Goal: Transaction & Acquisition: Purchase product/service

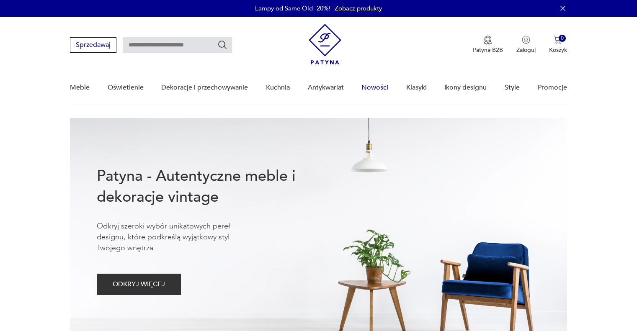
click at [379, 82] on link "Nowości" at bounding box center [374, 88] width 27 height 32
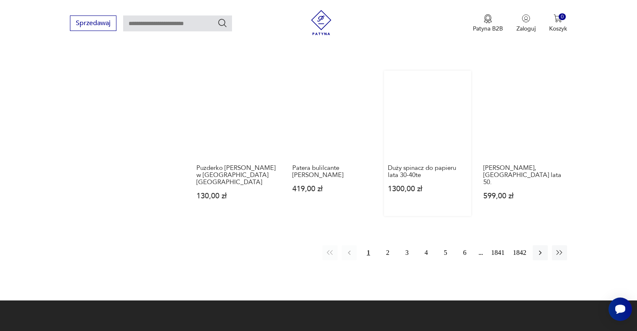
scroll to position [708, 0]
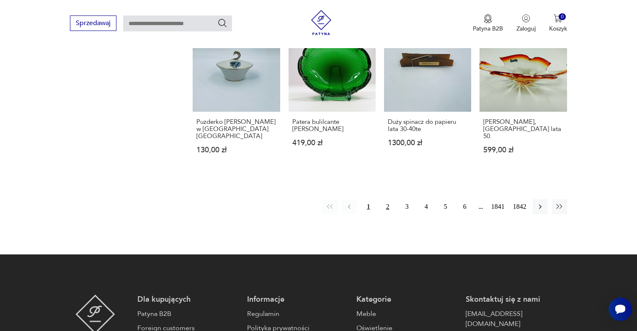
click at [388, 199] on button "2" at bounding box center [387, 206] width 15 height 15
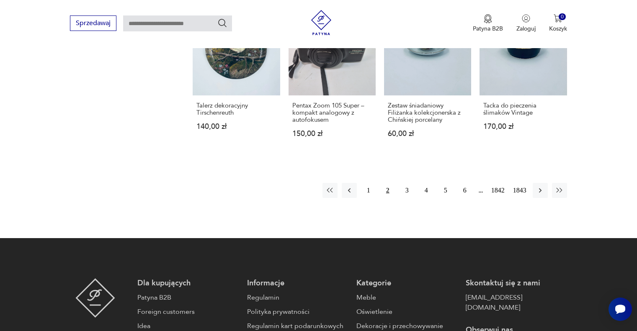
scroll to position [695, 0]
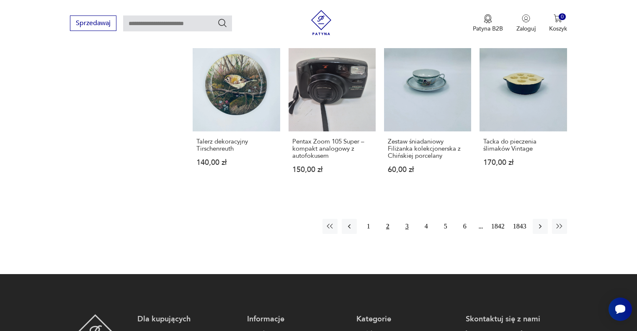
click at [405, 219] on button "3" at bounding box center [407, 226] width 15 height 15
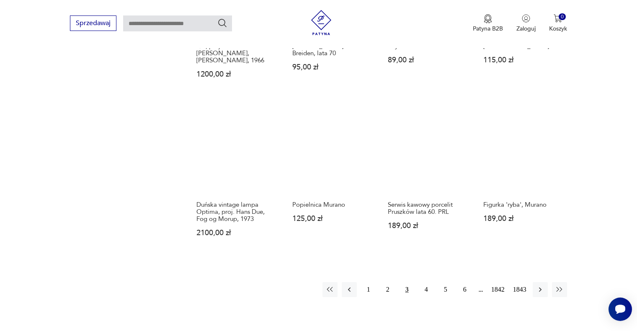
scroll to position [695, 0]
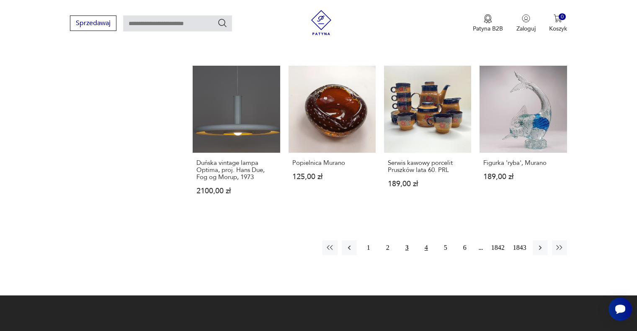
drag, startPoint x: 424, startPoint y: 238, endPoint x: 426, endPoint y: 227, distance: 11.1
click at [424, 240] on button "4" at bounding box center [426, 247] width 15 height 15
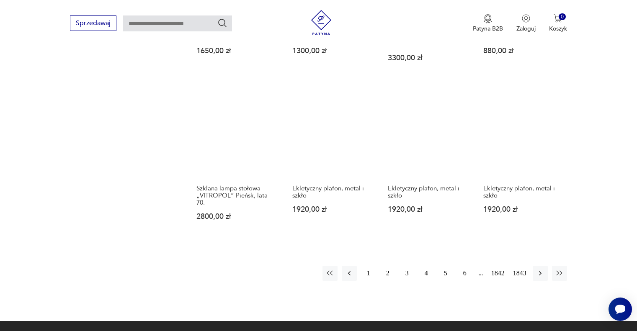
scroll to position [779, 0]
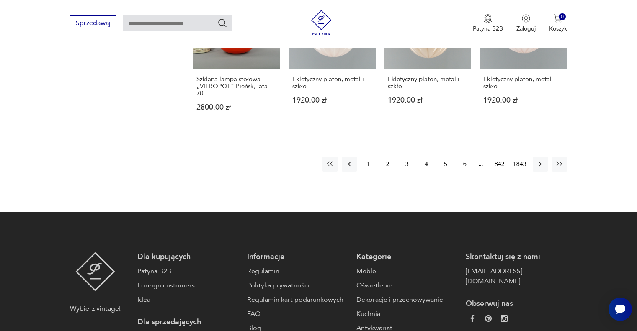
click at [445, 157] on button "5" at bounding box center [445, 164] width 15 height 15
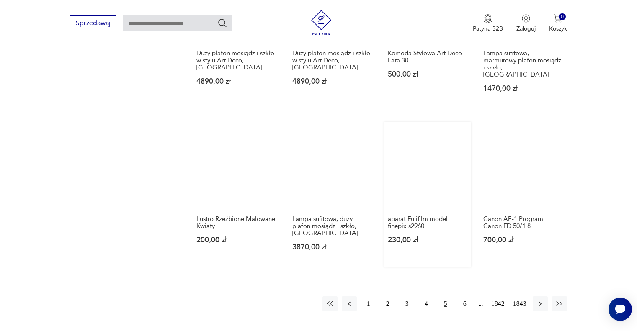
scroll to position [779, 0]
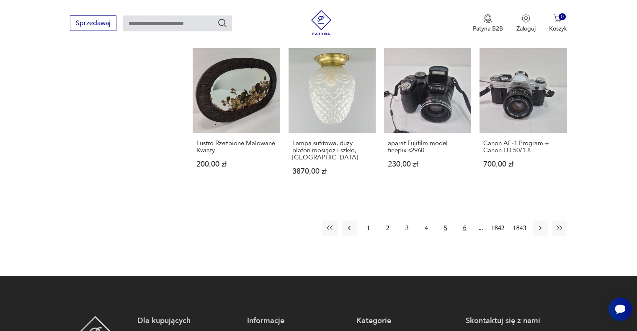
click at [467, 221] on button "6" at bounding box center [464, 228] width 15 height 15
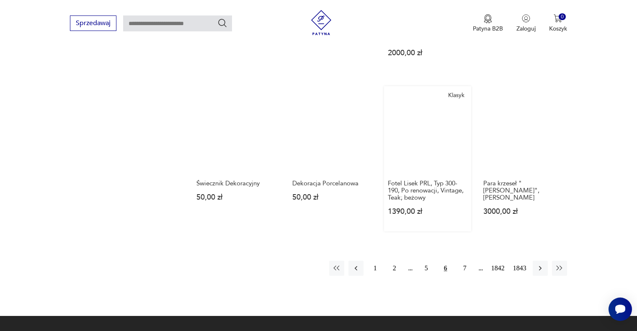
scroll to position [695, 0]
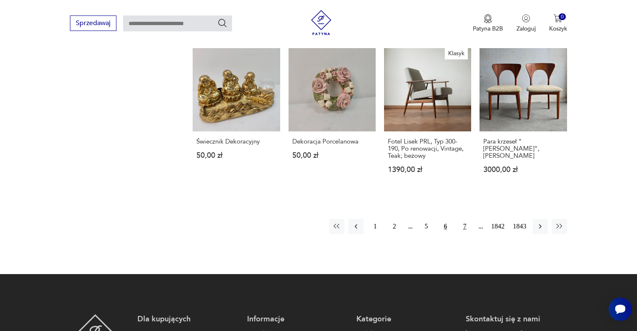
click at [463, 219] on button "7" at bounding box center [464, 226] width 15 height 15
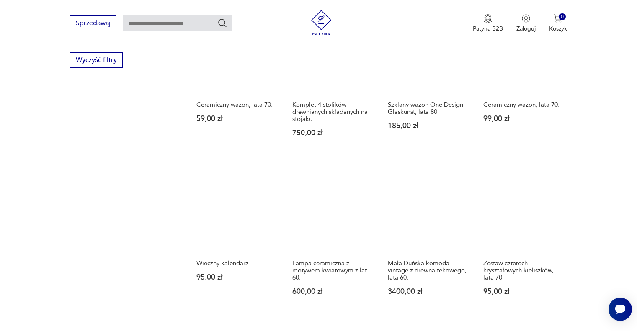
scroll to position [695, 0]
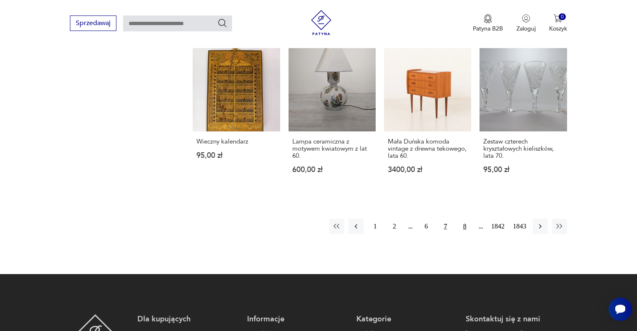
click at [458, 230] on button "8" at bounding box center [464, 226] width 15 height 15
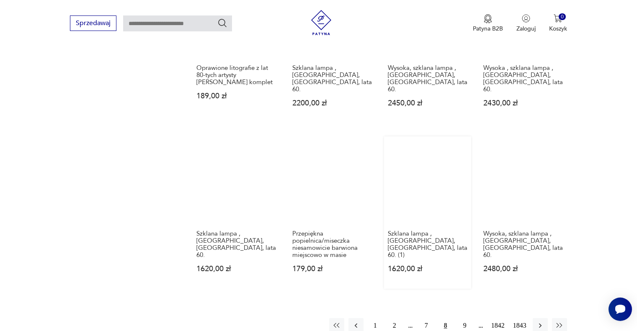
scroll to position [653, 0]
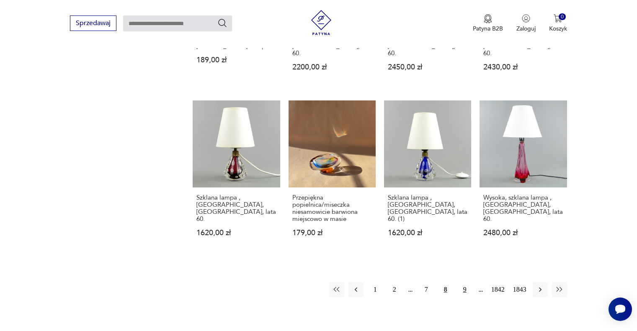
click at [463, 282] on button "9" at bounding box center [464, 289] width 15 height 15
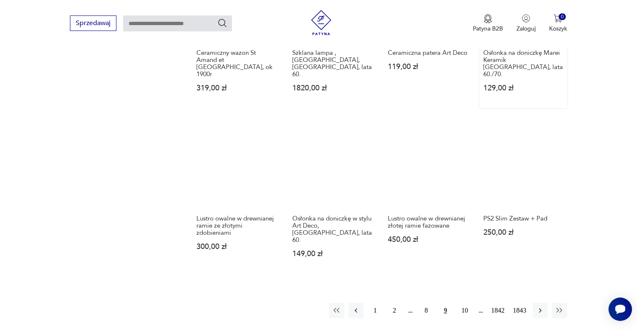
scroll to position [612, 0]
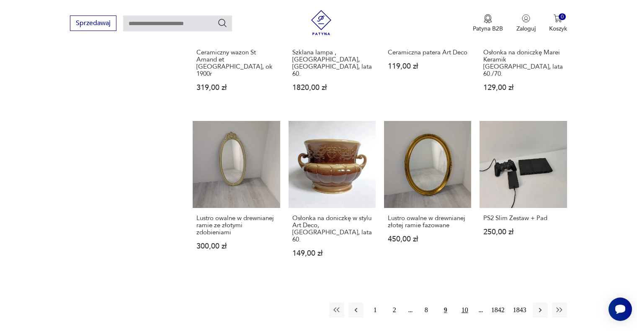
click at [460, 304] on button "10" at bounding box center [464, 310] width 15 height 15
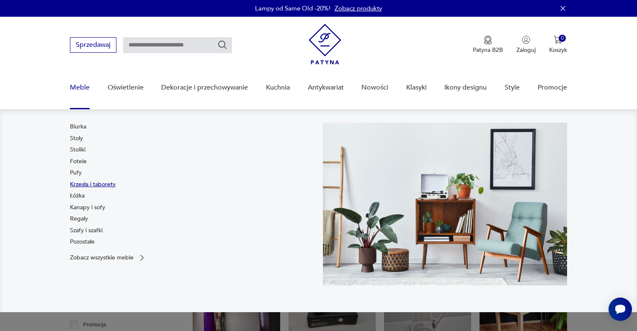
click at [75, 185] on link "Krzesła i taborety" at bounding box center [93, 185] width 46 height 8
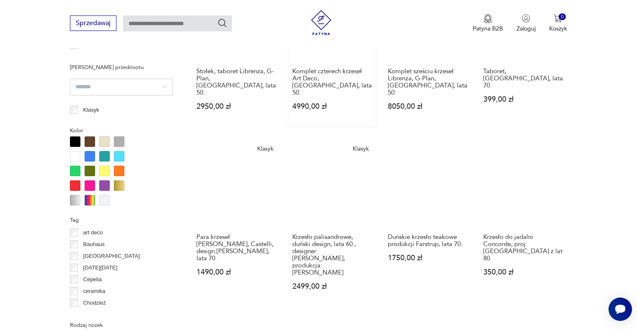
scroll to position [754, 0]
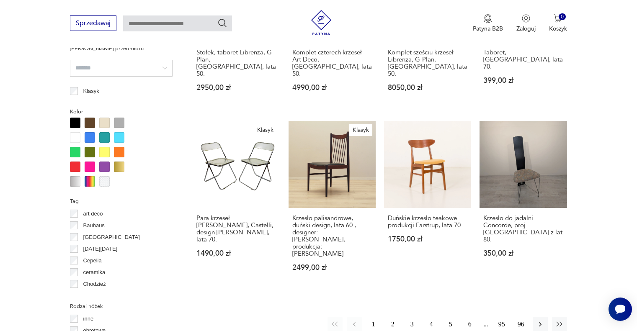
click at [389, 317] on button "2" at bounding box center [392, 324] width 15 height 15
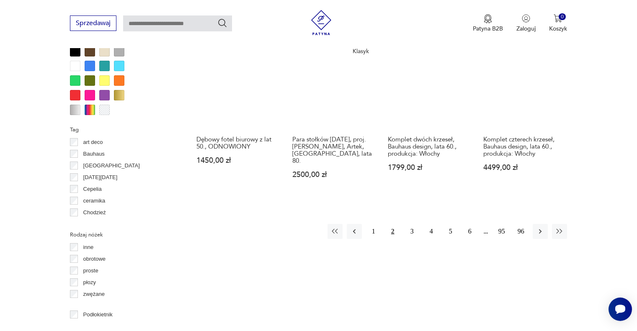
scroll to position [809, 0]
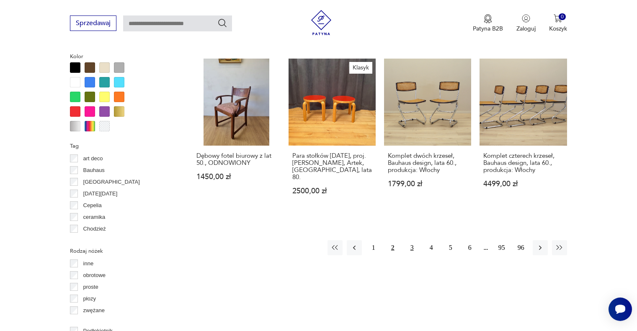
click at [410, 240] on button "3" at bounding box center [412, 247] width 15 height 15
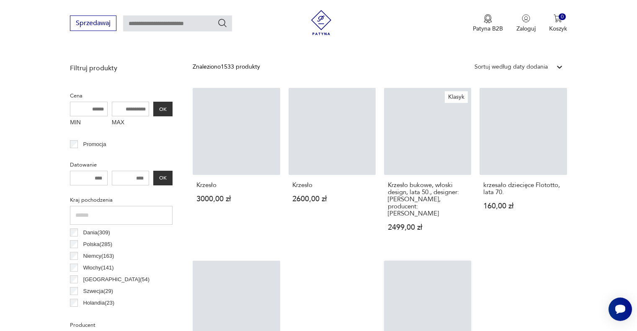
scroll to position [432, 0]
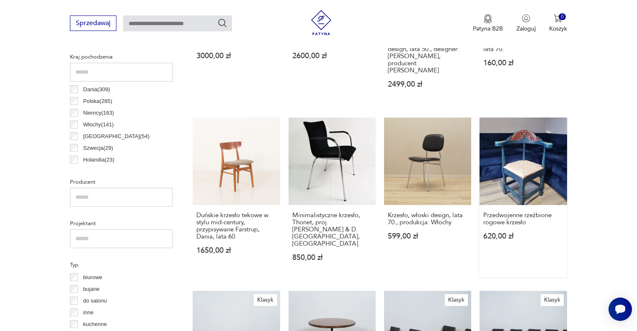
click at [520, 155] on link "Przedwojenne rzeźbione rogowe krzesło 620,00 zł" at bounding box center [523, 198] width 87 height 160
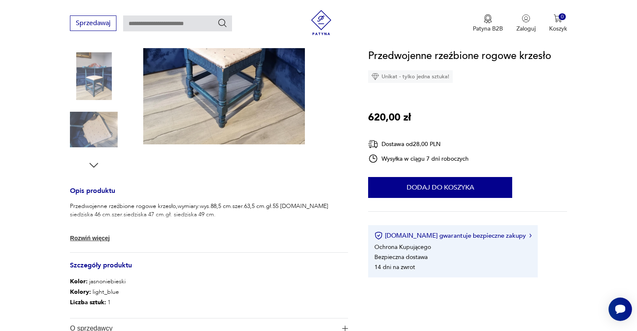
click at [93, 108] on img at bounding box center [94, 130] width 48 height 48
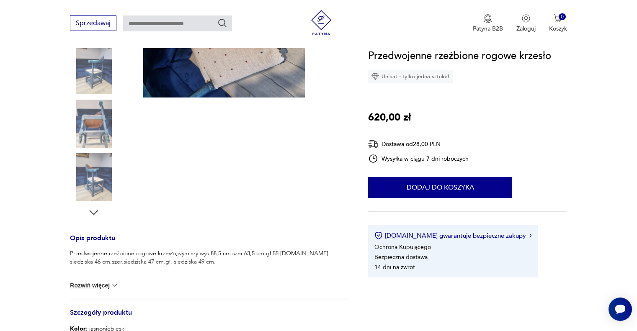
scroll to position [36, 0]
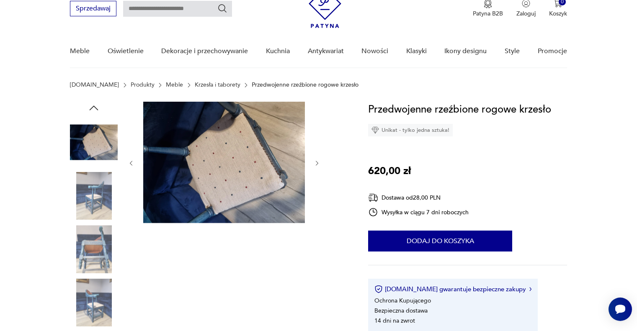
click at [103, 153] on img at bounding box center [94, 143] width 48 height 48
click at [103, 129] on img at bounding box center [94, 143] width 48 height 48
click at [101, 185] on img at bounding box center [94, 196] width 48 height 48
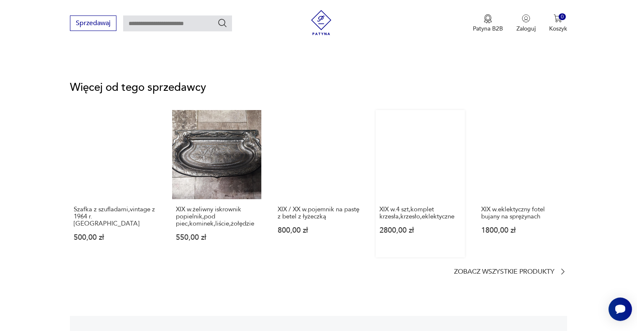
scroll to position [1000, 0]
